Goal: Transaction & Acquisition: Register for event/course

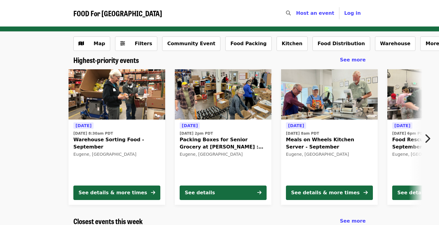
click at [428, 139] on icon "chevron-right icon" at bounding box center [427, 138] width 6 height 11
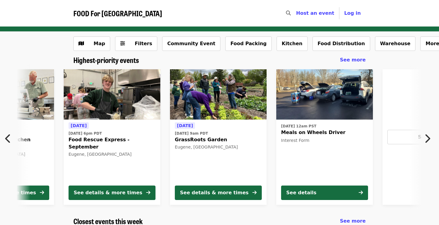
scroll to position [0, 325]
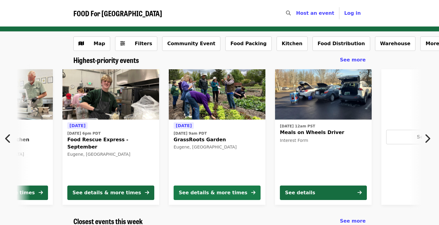
click at [210, 194] on div "See details & more times" at bounding box center [213, 193] width 69 height 7
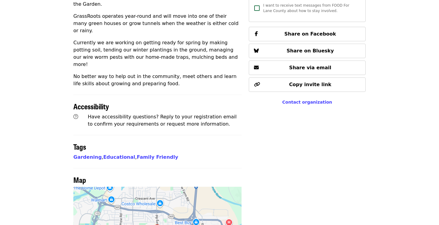
scroll to position [362, 0]
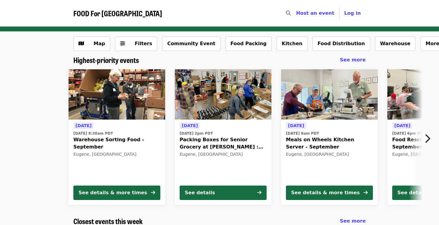
click at [431, 140] on button "Next item" at bounding box center [429, 138] width 20 height 17
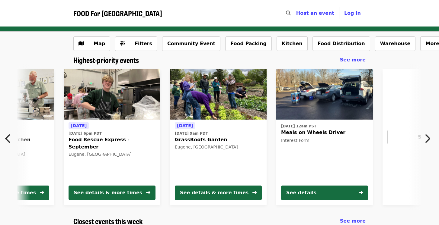
scroll to position [0, 325]
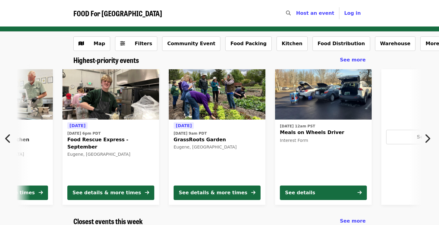
click at [427, 139] on icon "chevron-right icon" at bounding box center [427, 138] width 6 height 11
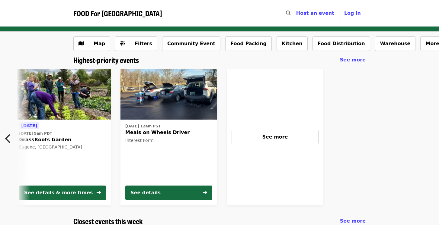
scroll to position [0, 481]
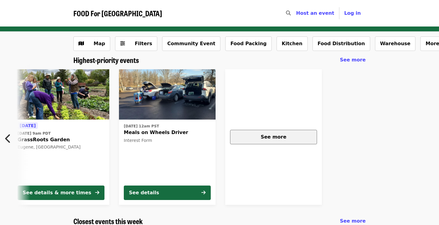
click at [297, 137] on div "See more" at bounding box center [273, 137] width 77 height 7
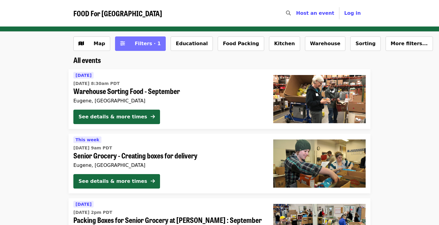
click at [122, 44] on icon "sliders-h icon" at bounding box center [122, 44] width 5 height 6
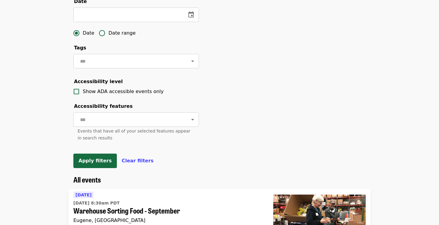
scroll to position [198, 0]
click at [131, 161] on span "Clear filters" at bounding box center [138, 161] width 32 height 6
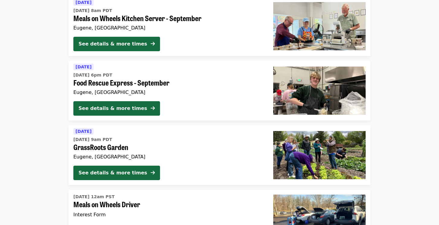
scroll to position [335, 0]
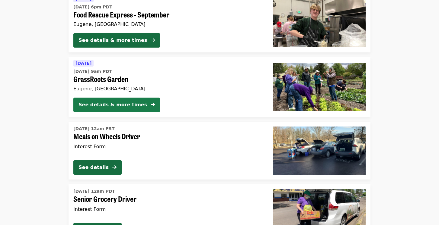
click at [111, 106] on div "See details & more times" at bounding box center [112, 104] width 69 height 7
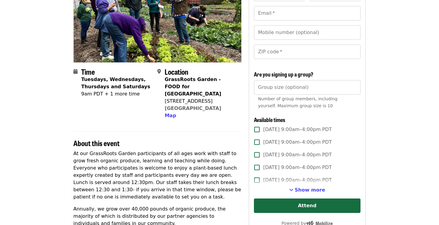
scroll to position [95, 0]
